Goal: Transaction & Acquisition: Download file/media

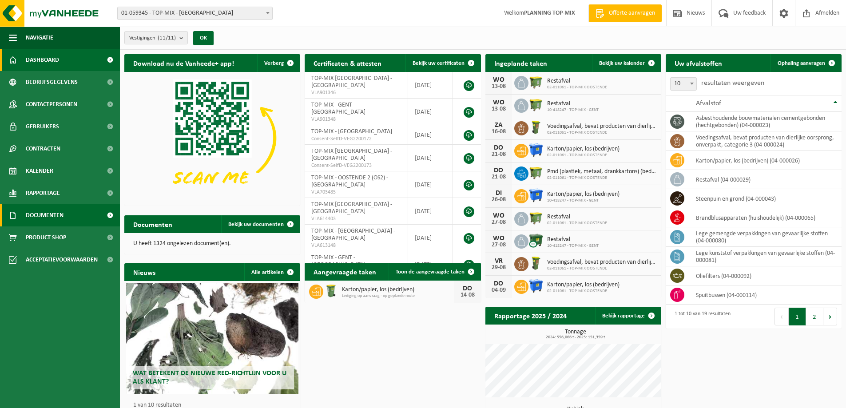
click at [49, 212] on span "Documenten" at bounding box center [45, 215] width 38 height 22
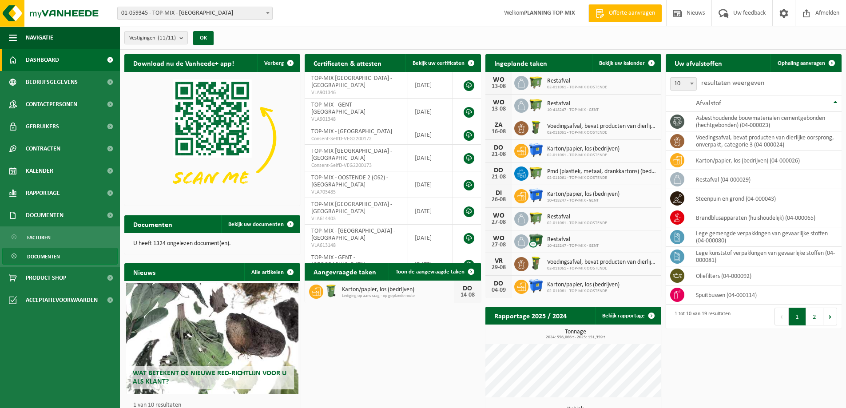
click at [44, 255] on span "Documenten" at bounding box center [43, 256] width 33 height 17
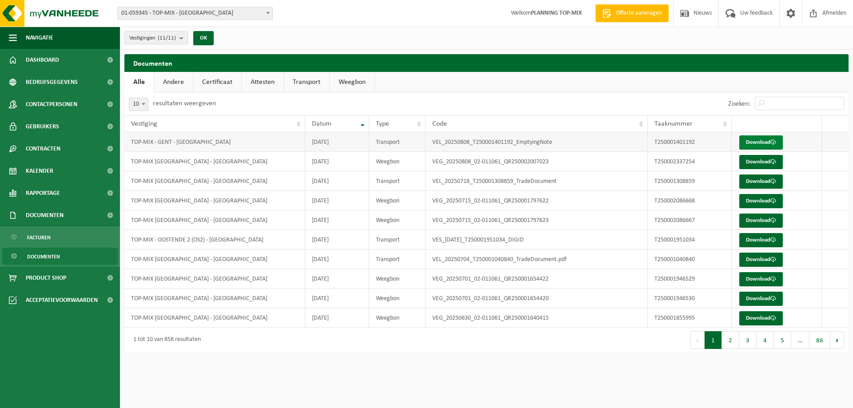
click at [758, 138] on link "Download" at bounding box center [761, 142] width 44 height 14
click at [761, 183] on link "Download" at bounding box center [761, 182] width 44 height 14
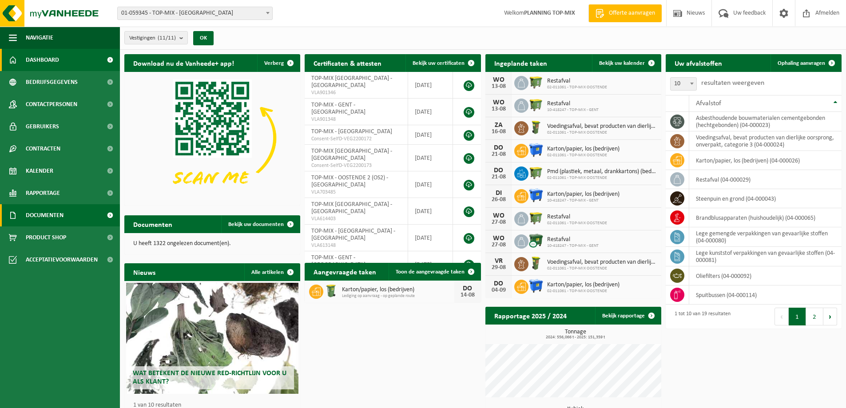
click at [60, 211] on span "Documenten" at bounding box center [45, 215] width 38 height 22
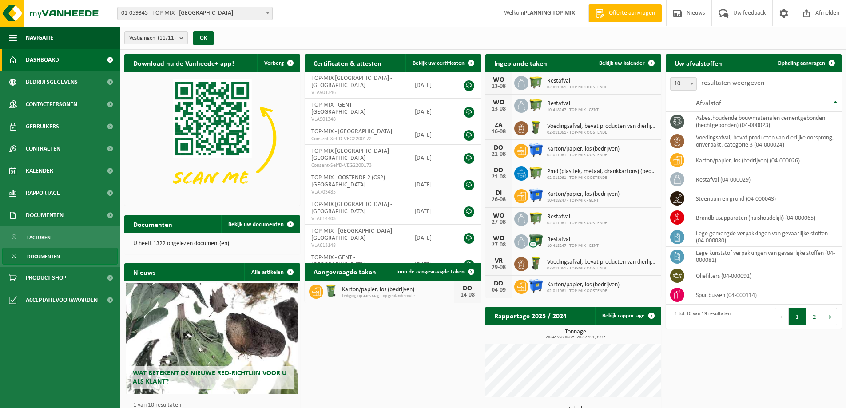
click at [49, 255] on span "Documenten" at bounding box center [43, 256] width 33 height 17
